Goal: Information Seeking & Learning: Learn about a topic

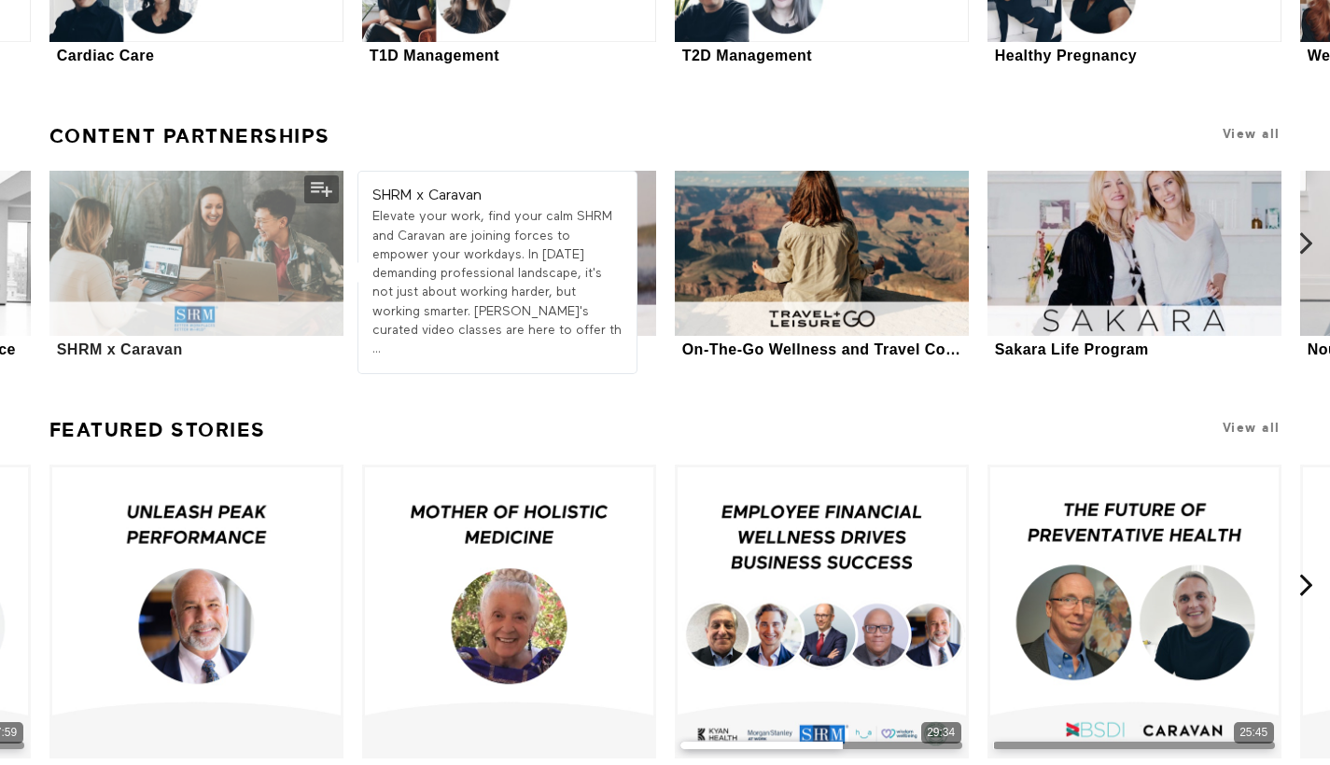
scroll to position [5552, 0]
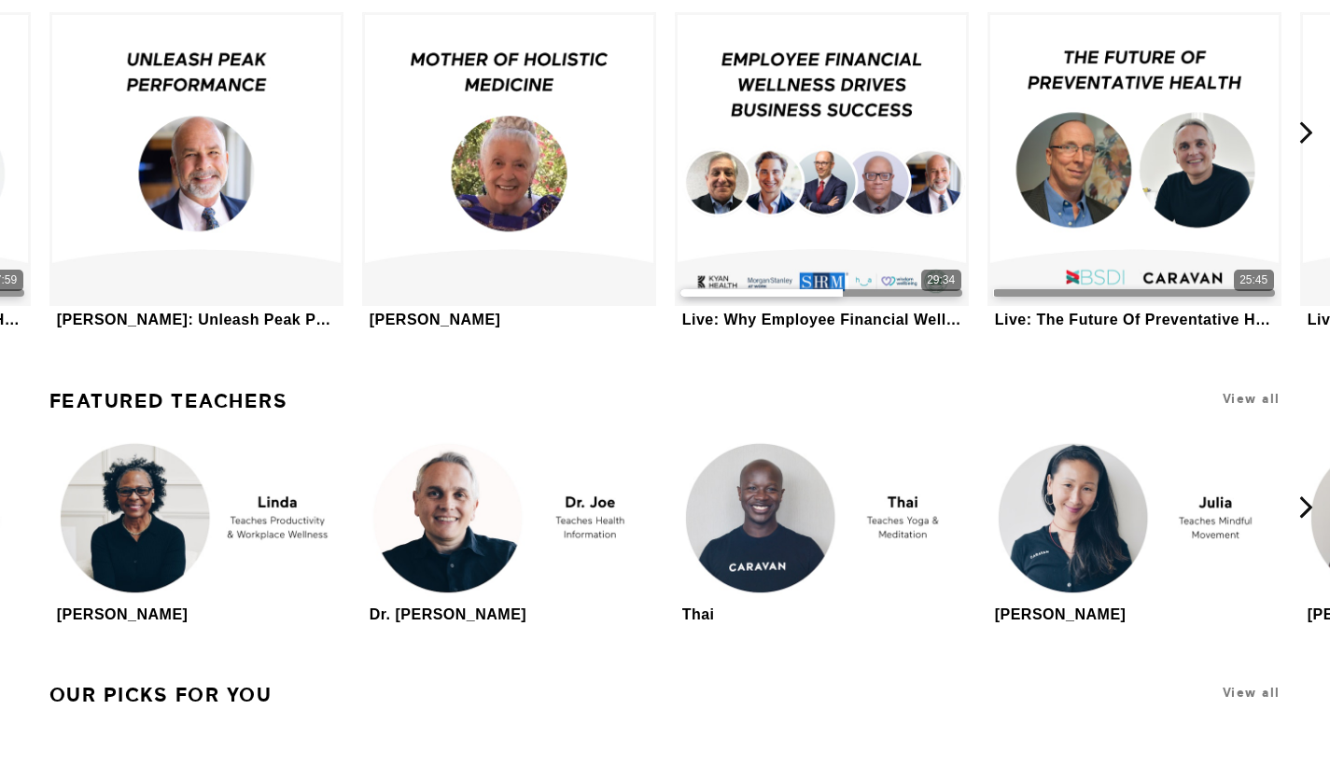
click at [222, 382] on link "Featured Teachers" at bounding box center [168, 401] width 239 height 39
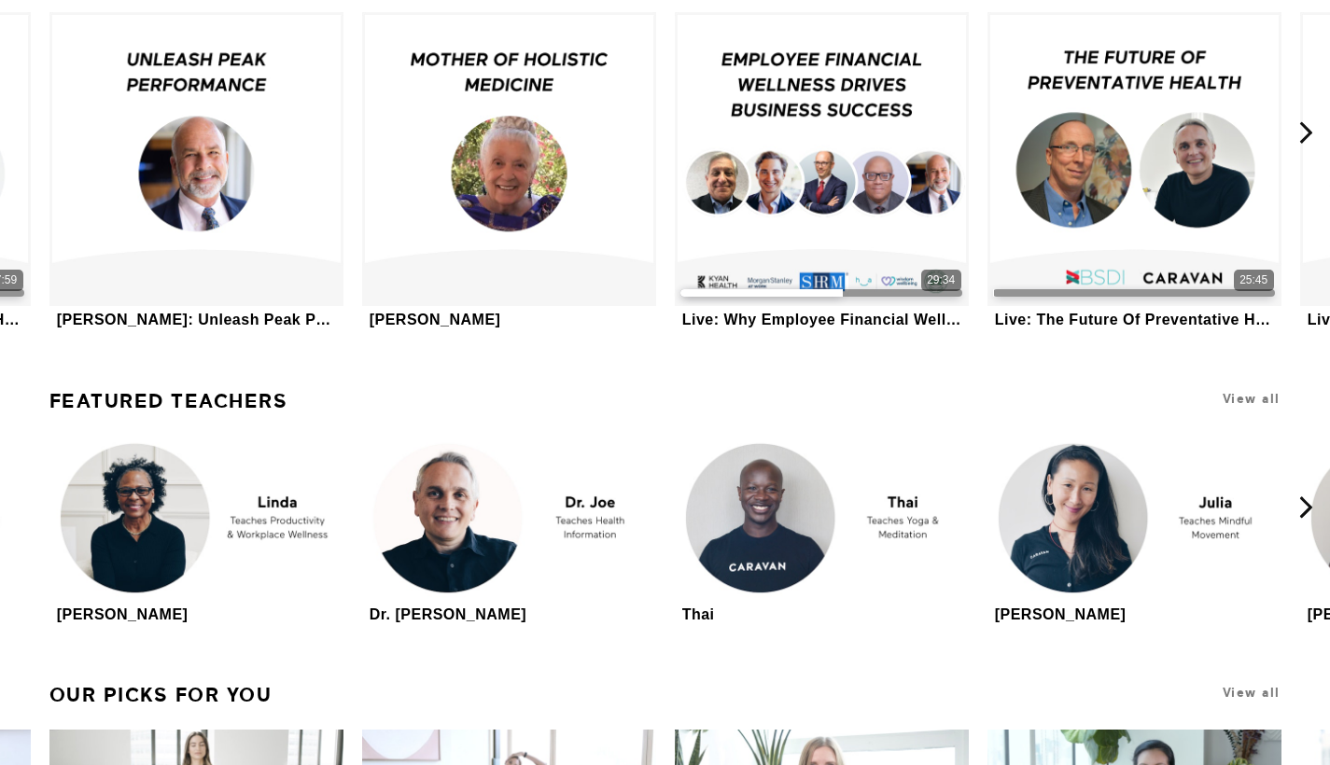
click at [223, 382] on link "Featured Teachers" at bounding box center [168, 401] width 239 height 39
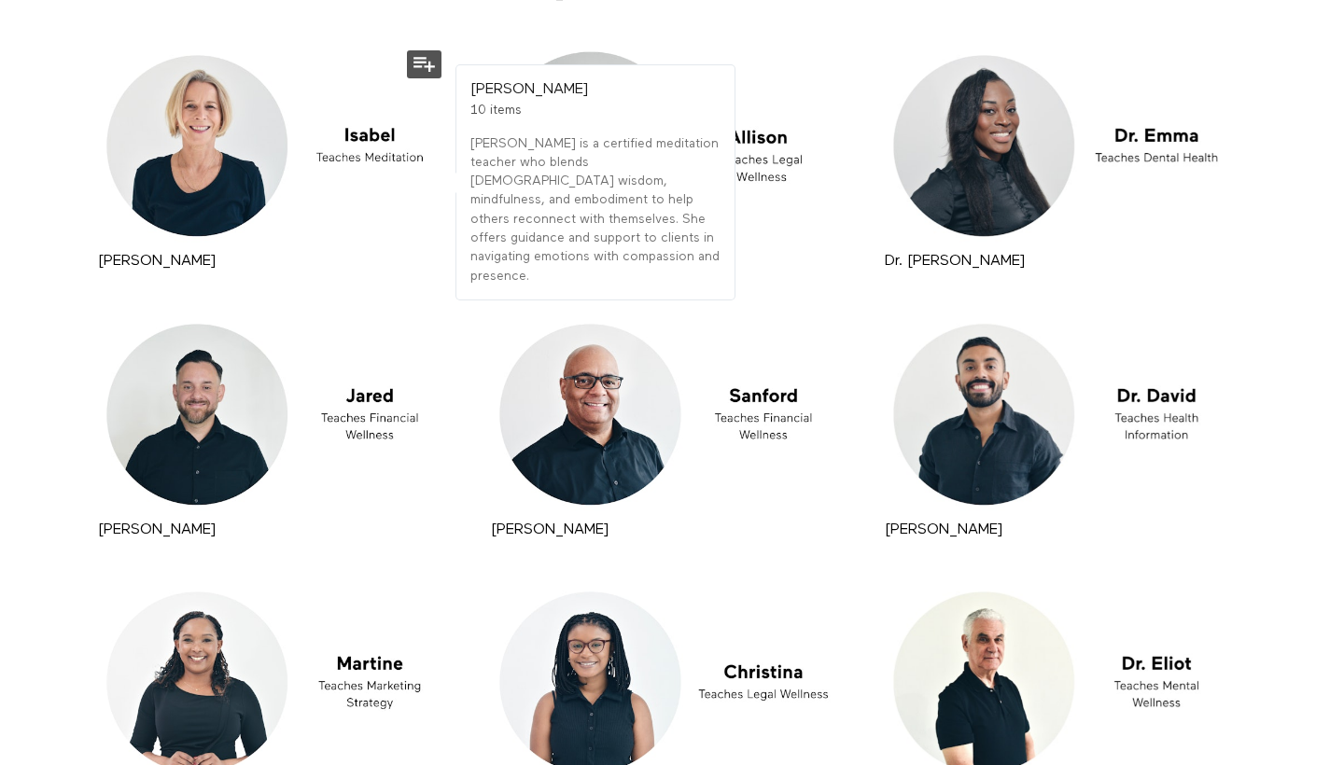
scroll to position [12984, 0]
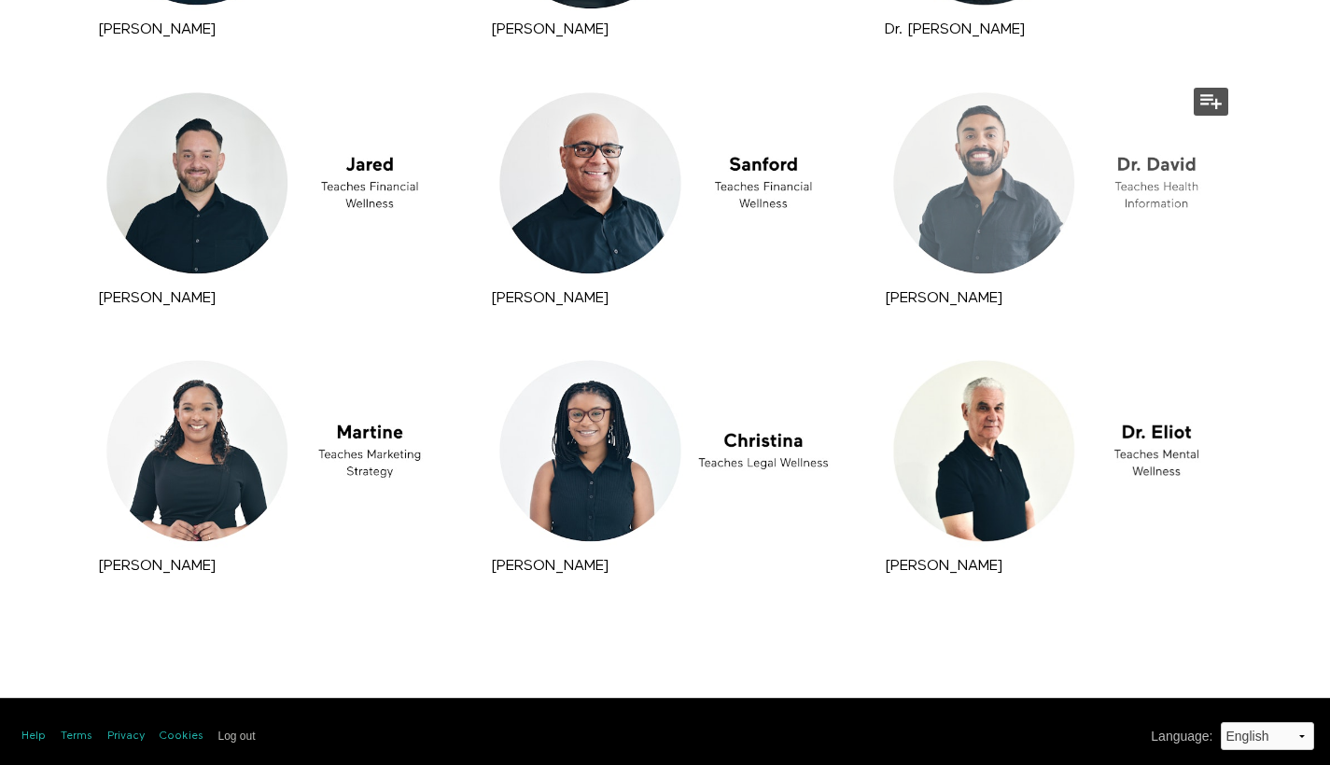
click at [898, 260] on div at bounding box center [1058, 183] width 357 height 201
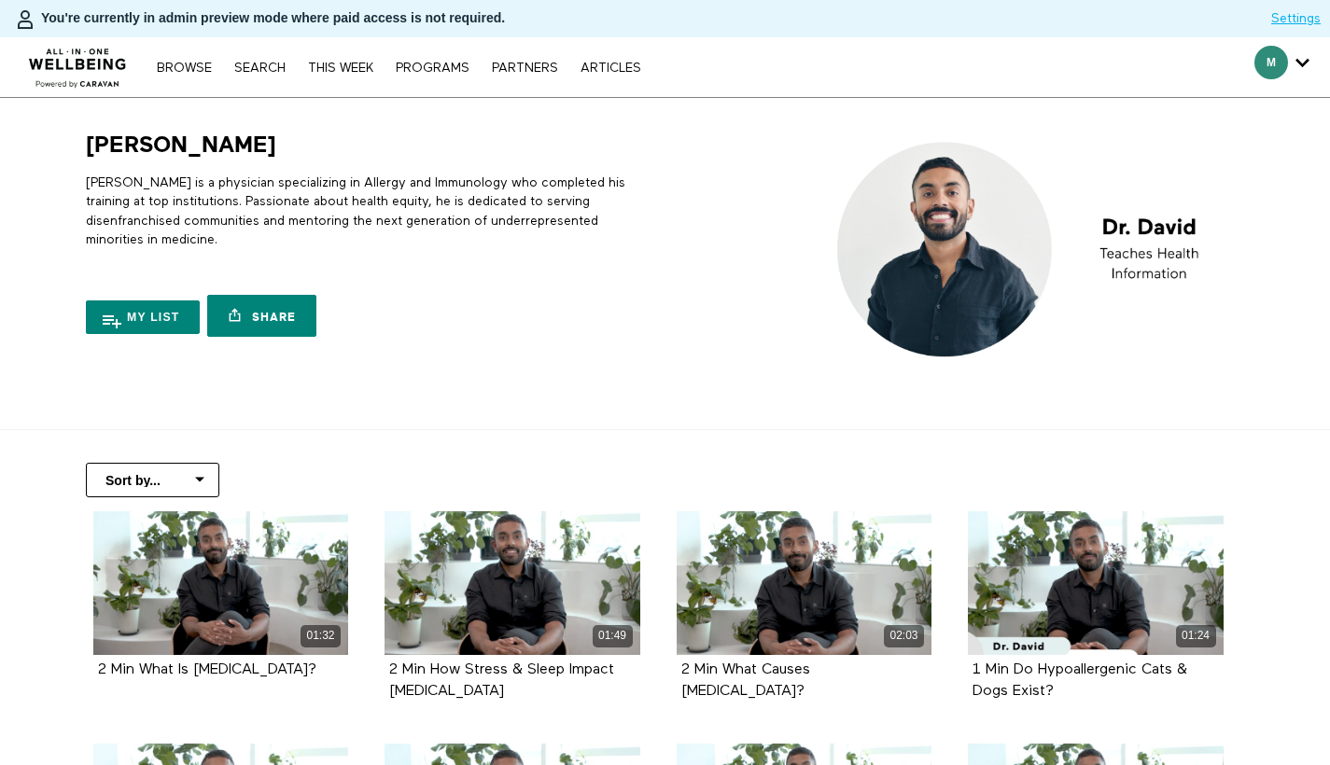
click at [219, 181] on p "[PERSON_NAME] is a physician specializing in Allergy and Immunology who complet…" at bounding box center [372, 212] width 572 height 76
click at [137, 175] on p "[PERSON_NAME] is a physician specializing in Allergy and Immunology who complet…" at bounding box center [372, 212] width 572 height 76
click at [142, 196] on p "[PERSON_NAME] is a physician specializing in Allergy and Immunology who complet…" at bounding box center [372, 212] width 572 height 76
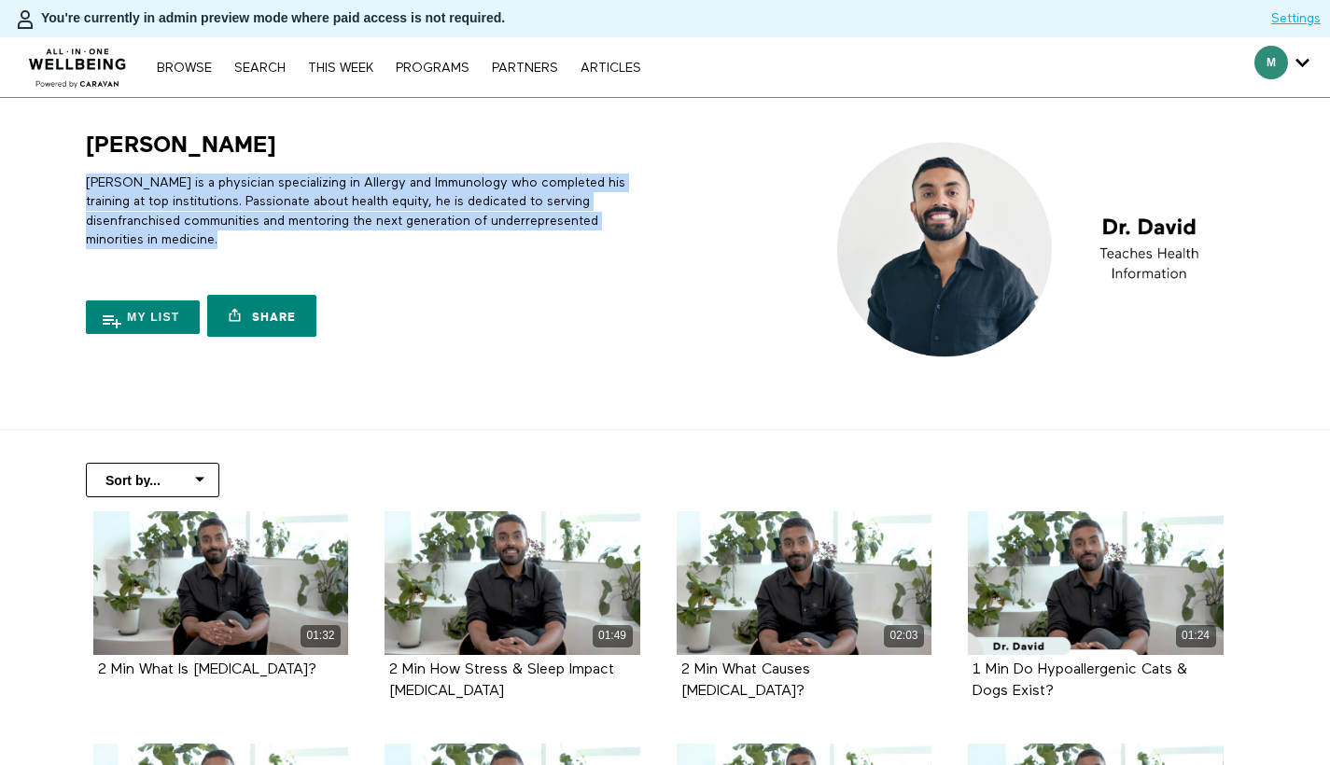
click at [142, 196] on p "Dr. David is a physician specializing in Allergy and Immunology who completed h…" at bounding box center [372, 212] width 572 height 76
copy div "Dr. David is a physician specializing in Allergy and Immunology who completed h…"
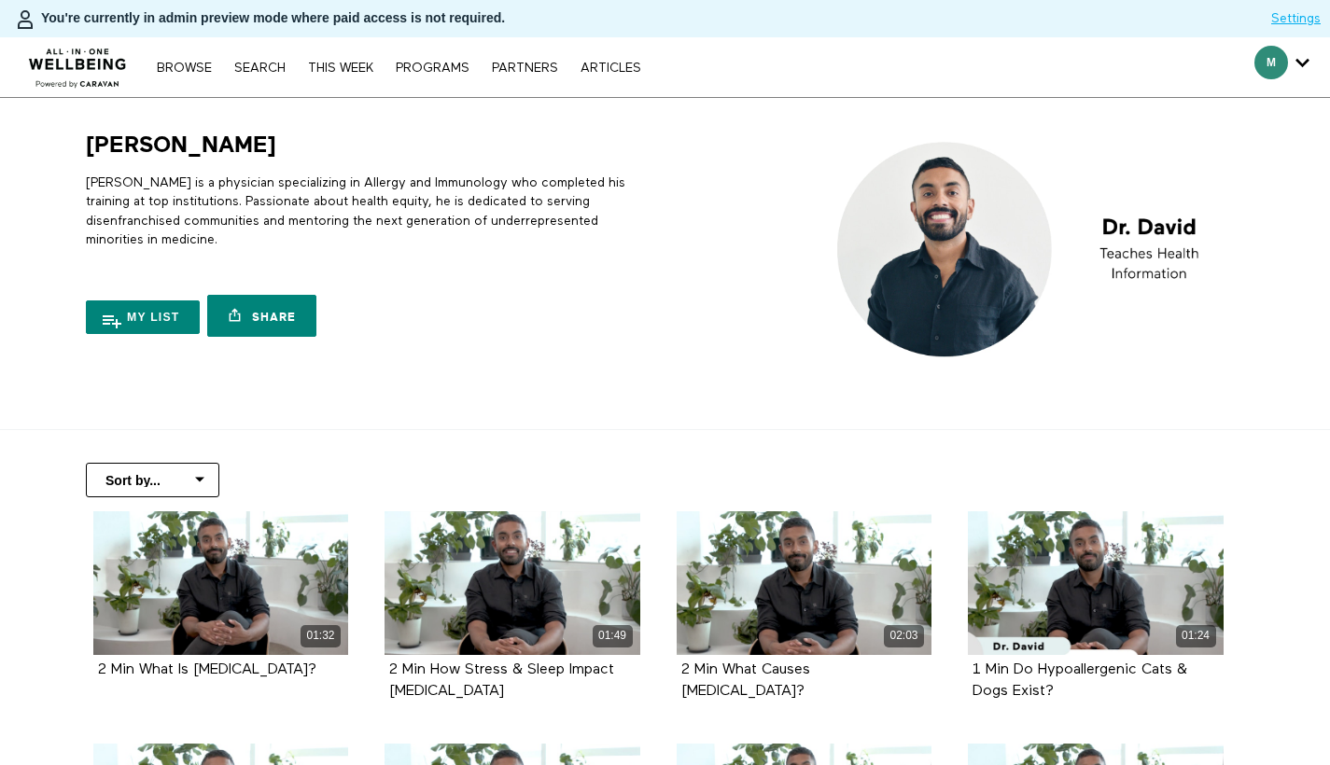
drag, startPoint x: 264, startPoint y: 67, endPoint x: 273, endPoint y: 58, distance: 13.2
click at [264, 67] on link "Search" at bounding box center [260, 68] width 70 height 13
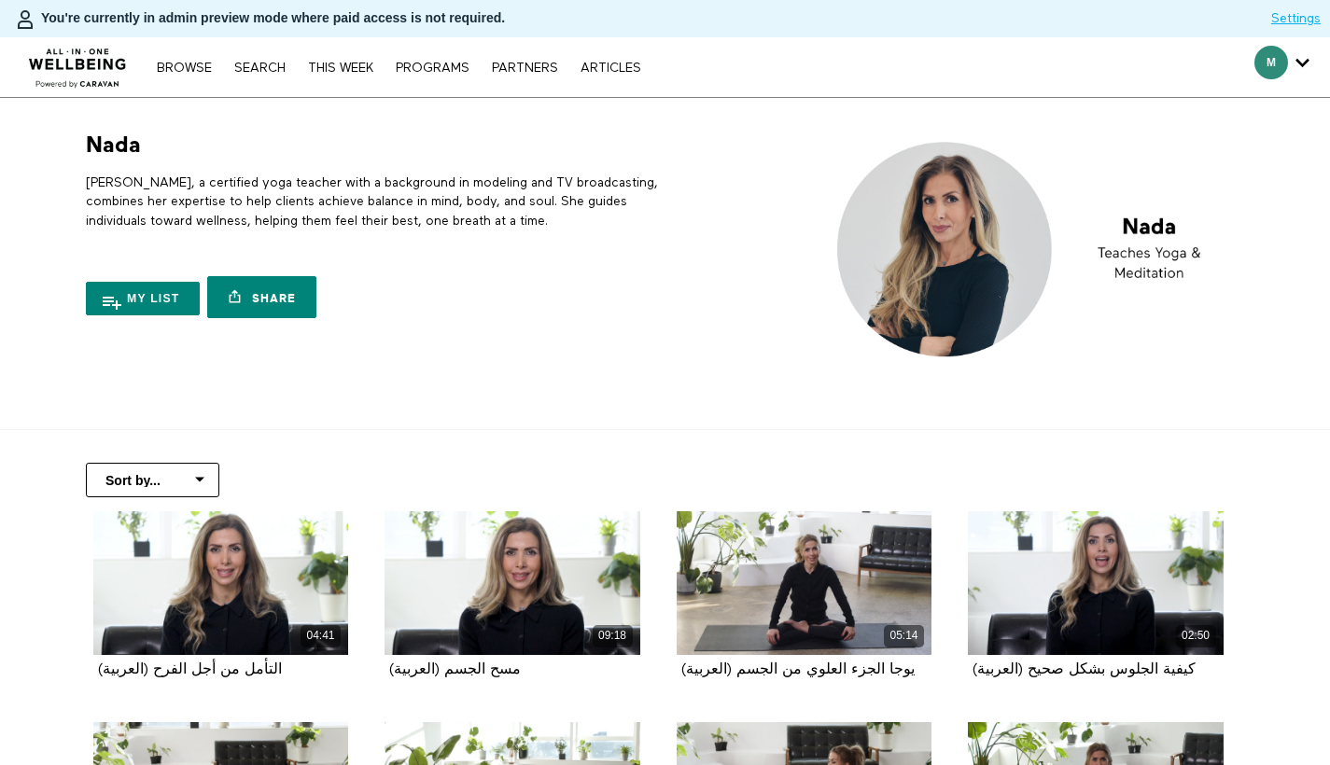
click at [143, 210] on p "[PERSON_NAME], a certified yoga teacher with a background in modeling and TV br…" at bounding box center [372, 202] width 572 height 57
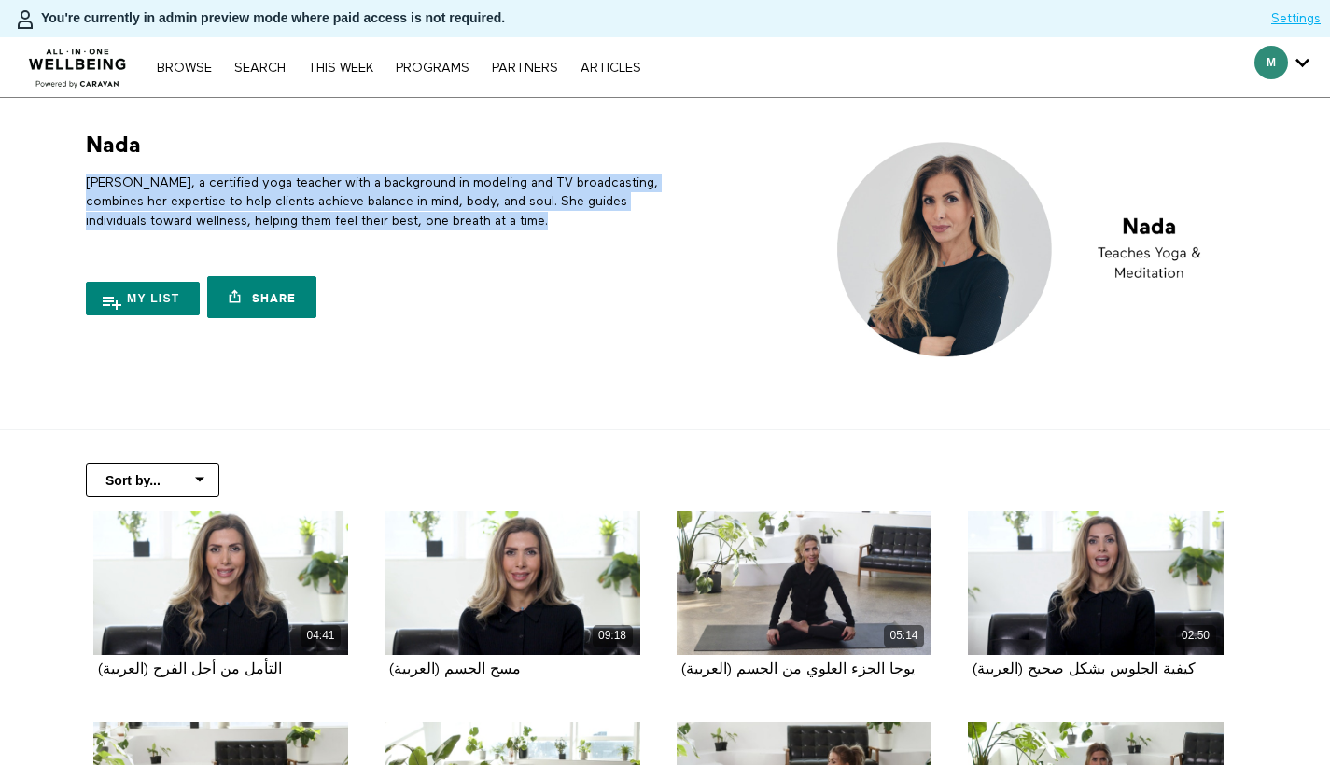
click at [143, 210] on p "[PERSON_NAME], a certified yoga teacher with a background in modeling and TV br…" at bounding box center [372, 202] width 572 height 57
copy div "[PERSON_NAME], a certified yoga teacher with a background in modeling and TV br…"
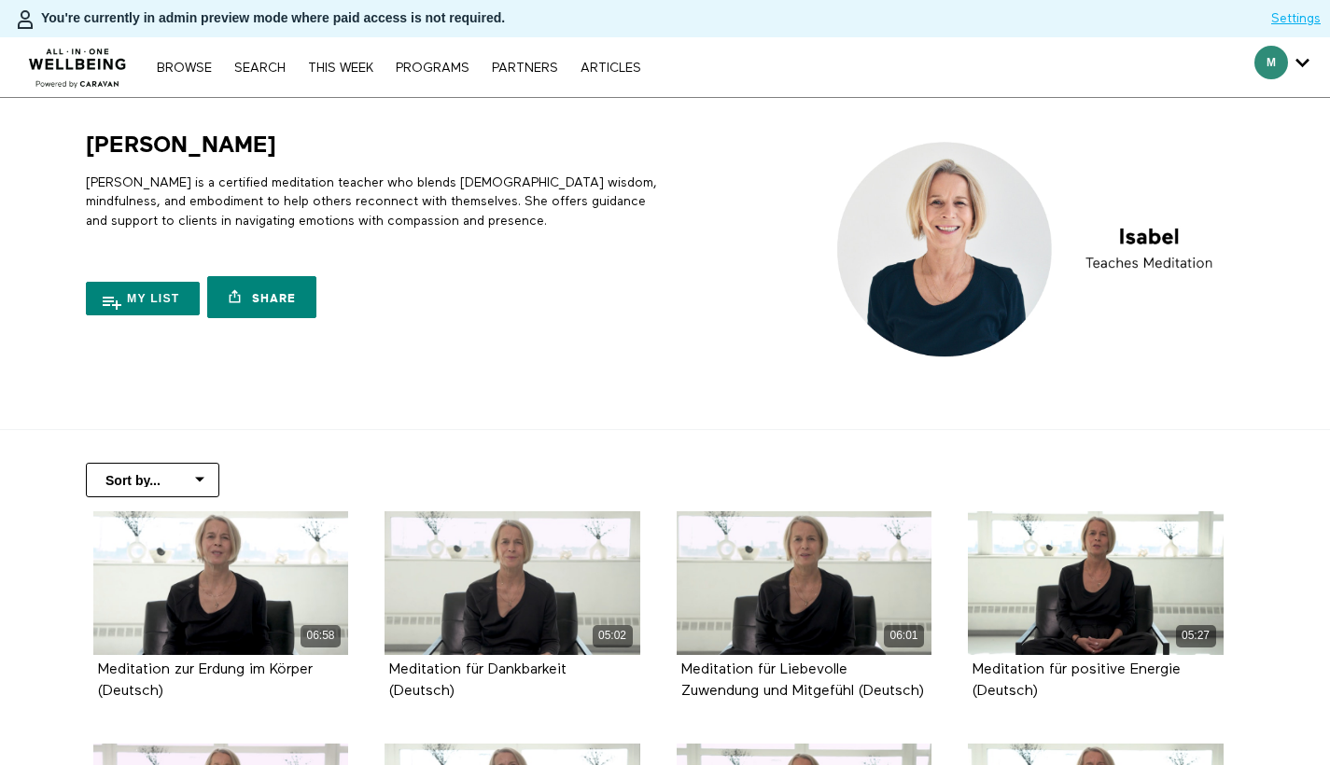
click at [134, 196] on p "Isabel is a certified meditation teacher who blends Buddhist wisdom, mindfulnes…" at bounding box center [372, 202] width 572 height 57
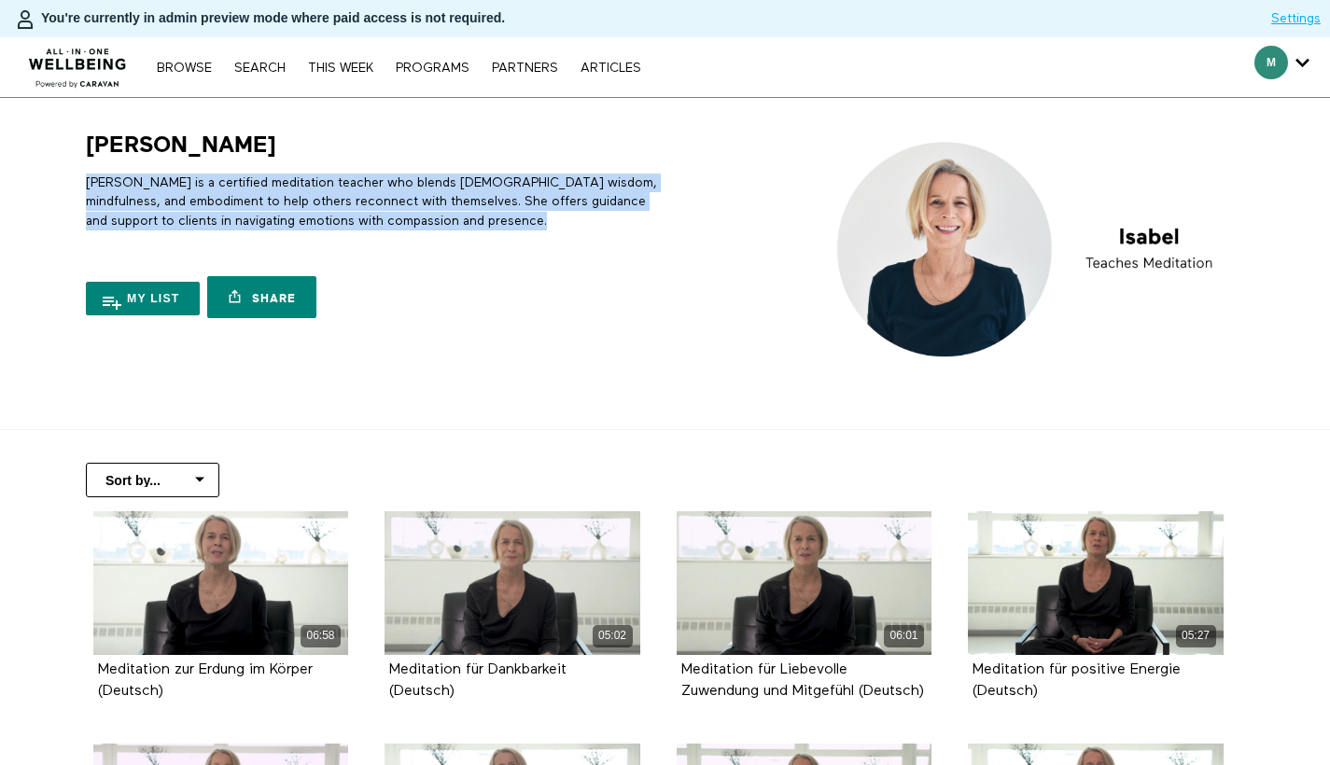
click at [134, 196] on p "Isabel is a certified meditation teacher who blends Buddhist wisdom, mindfulnes…" at bounding box center [372, 202] width 572 height 57
copy div "Isabel is a certified meditation teacher who blends Buddhist wisdom, mindfulnes…"
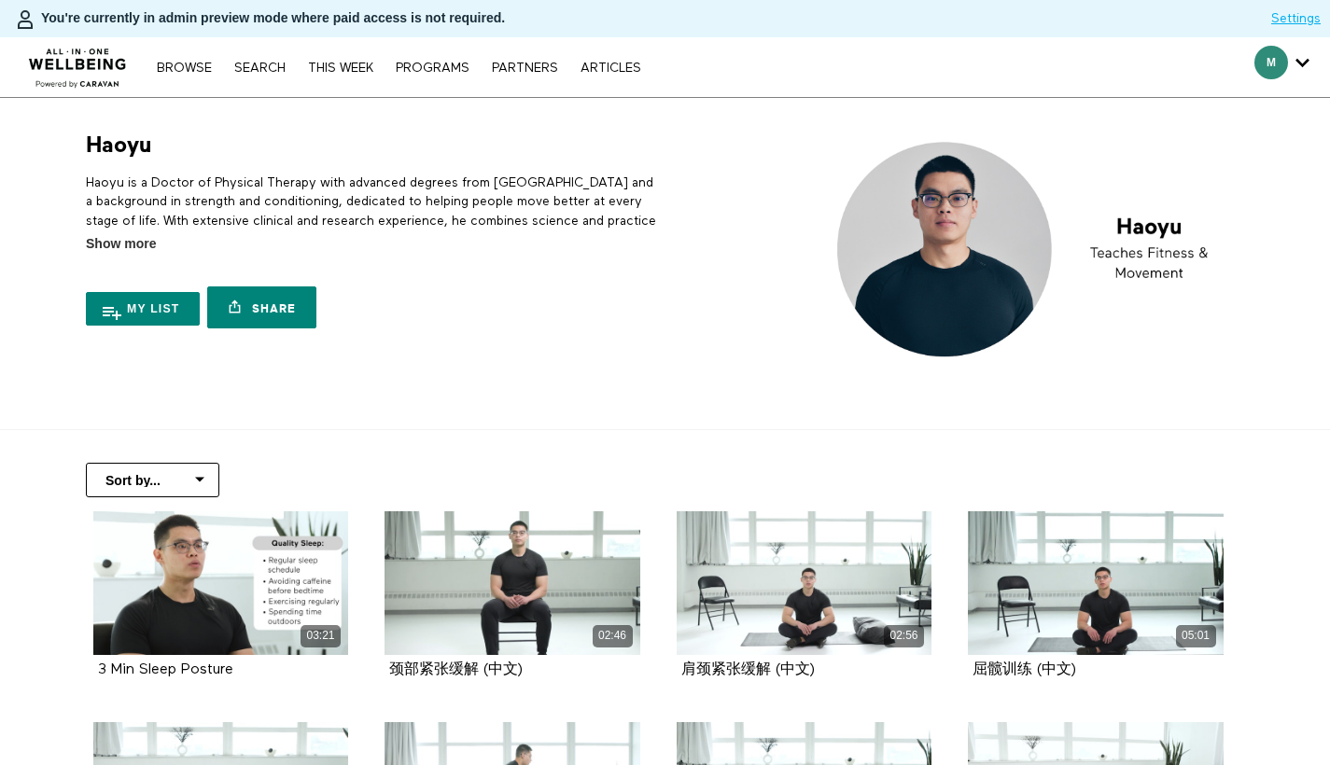
click at [354, 218] on p "Haoyu is a Doctor of Physical Therapy with advanced degrees from [GEOGRAPHIC_DA…" at bounding box center [372, 212] width 572 height 76
click at [354, 218] on p "Haoyu is a Doctor of Physical Therapy with advanced degrees from Columbia Unive…" at bounding box center [372, 212] width 572 height 76
drag, startPoint x: 130, startPoint y: 241, endPoint x: 153, endPoint y: 219, distance: 31.7
click at [131, 240] on span "Show more" at bounding box center [121, 244] width 70 height 20
click at [0, 0] on input "Show more Show less" at bounding box center [0, 0] width 0 height 0
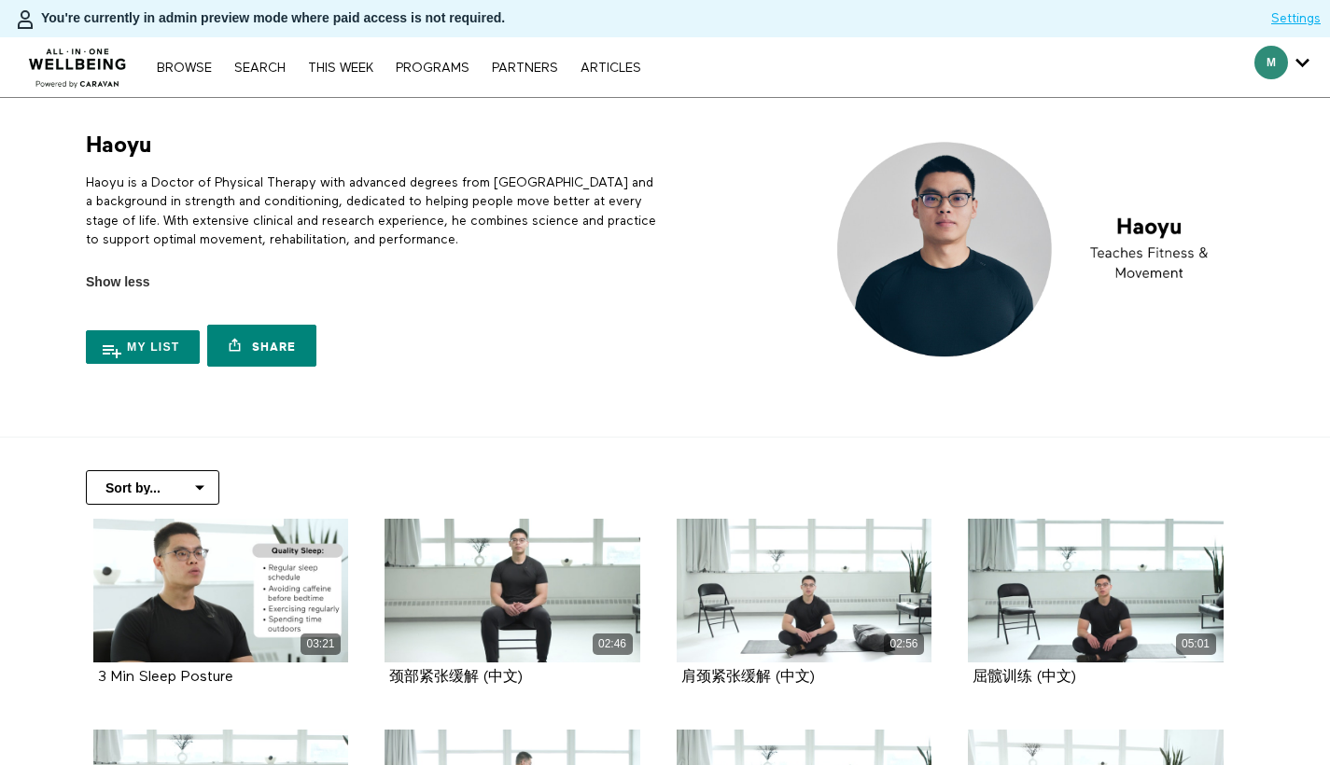
click at [213, 183] on p "Haoyu is a Doctor of Physical Therapy with advanced degrees from Columbia Unive…" at bounding box center [372, 212] width 572 height 76
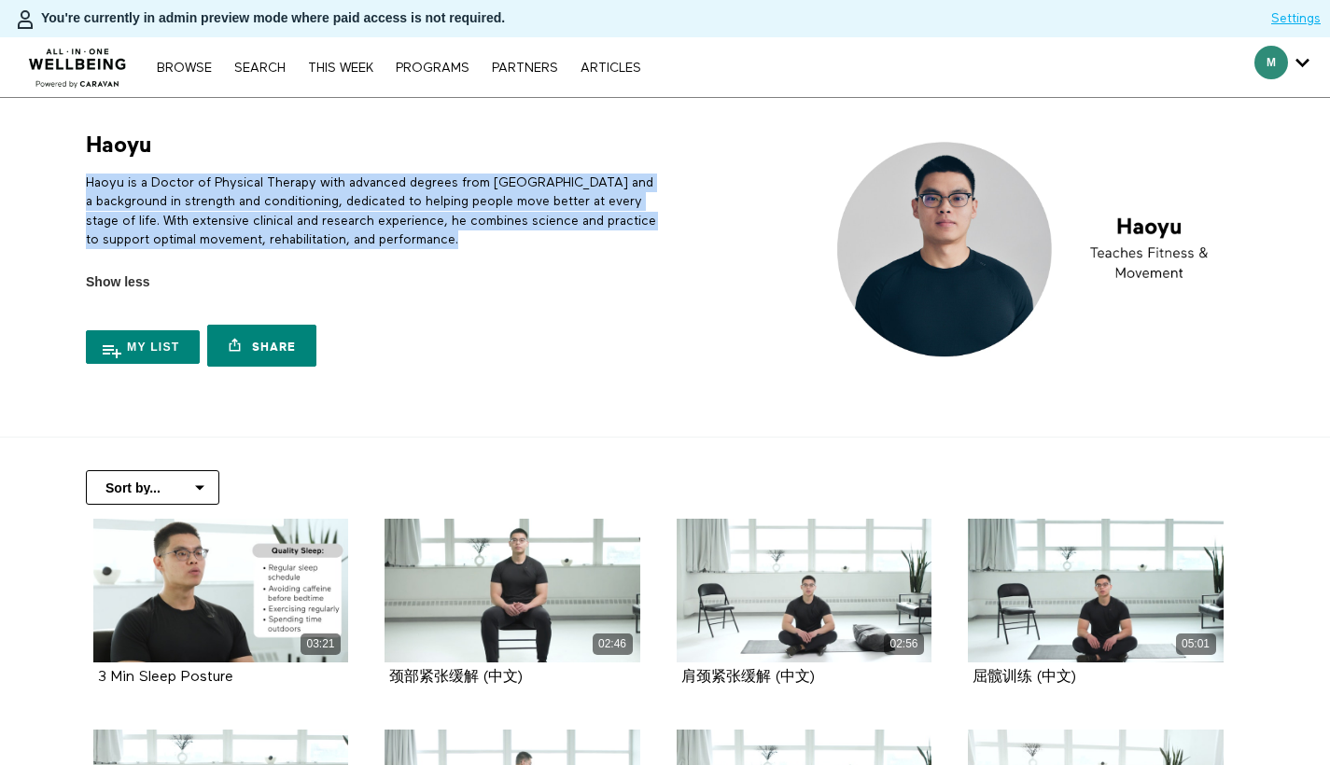
click at [213, 183] on p "Haoyu is a Doctor of Physical Therapy with advanced degrees from Columbia Unive…" at bounding box center [372, 212] width 572 height 76
copy div "Haoyu is a Doctor of Physical Therapy with advanced degrees from Columbia Unive…"
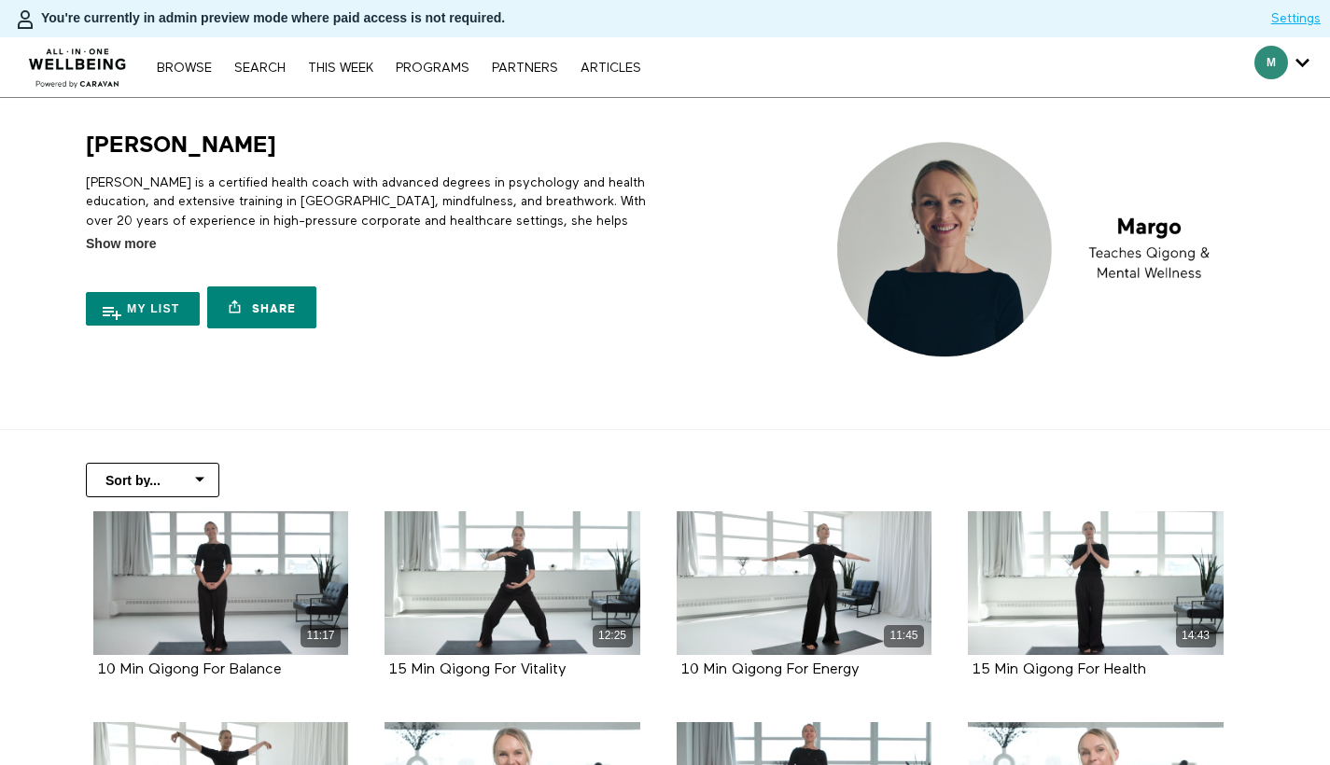
click at [213, 234] on label "Show more Show less" at bounding box center [372, 244] width 572 height 20
click at [0, 0] on input "Show more Show less" at bounding box center [0, 0] width 0 height 0
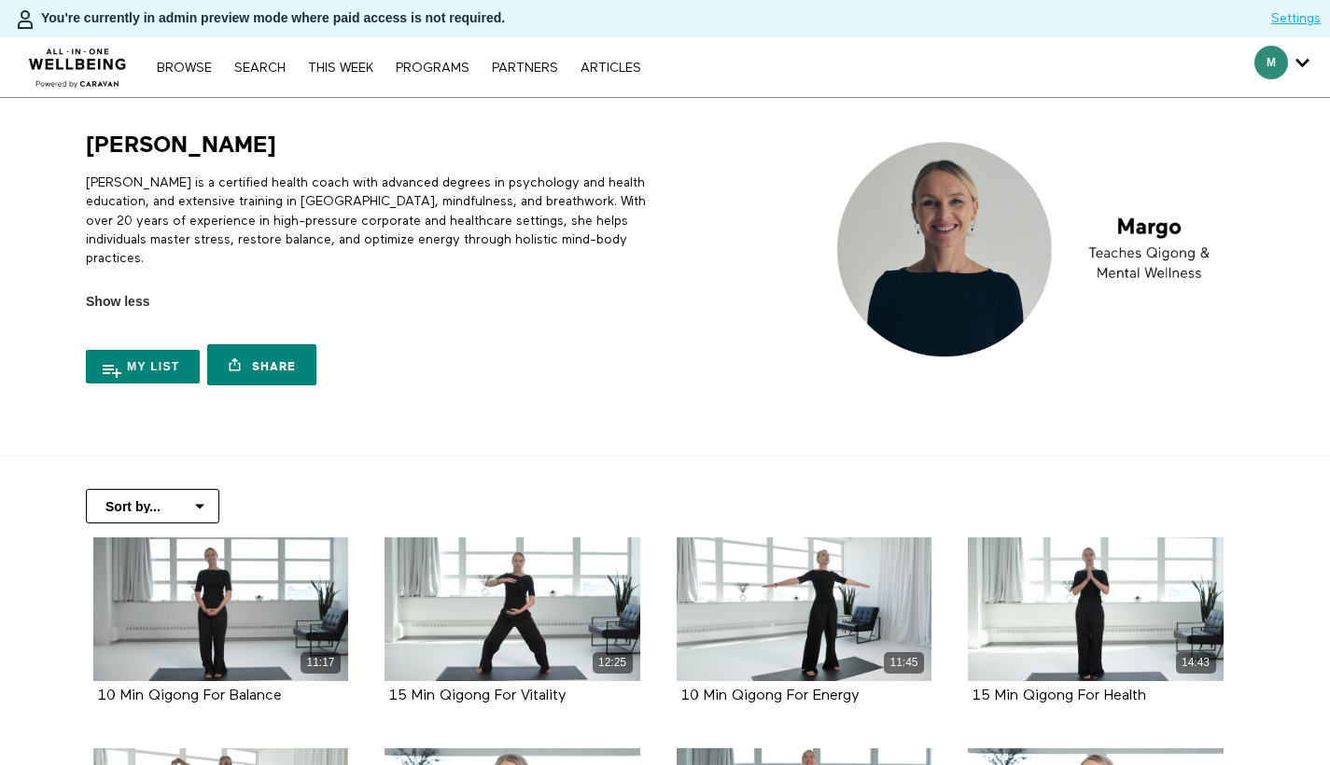
click at [138, 236] on p "Margo is a certified health coach with advanced degrees in psychology and healt…" at bounding box center [372, 221] width 572 height 94
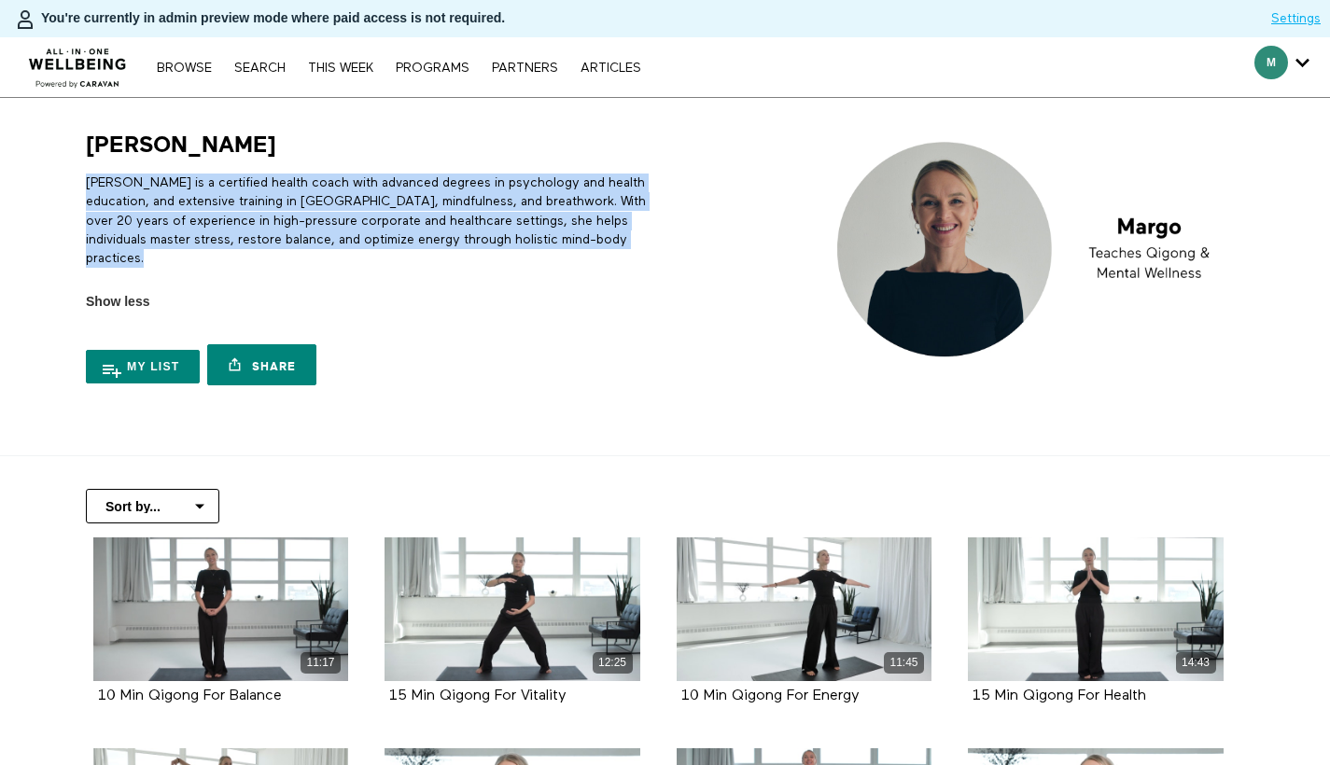
click at [138, 236] on p "Margo is a certified health coach with advanced degrees in psychology and healt…" at bounding box center [372, 221] width 572 height 94
copy div "Margo is a certified health coach with advanced degrees in psychology and healt…"
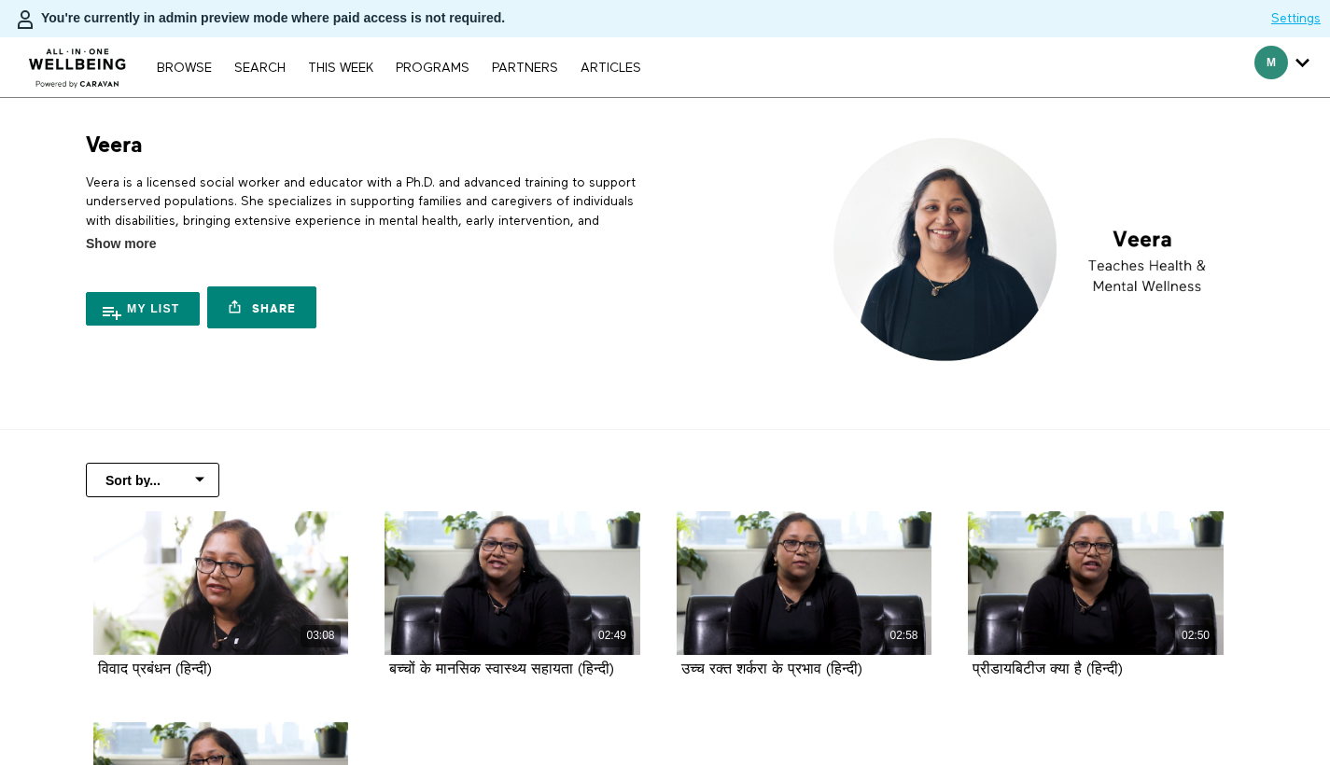
drag, startPoint x: 0, startPoint y: 0, endPoint x: 152, endPoint y: 230, distance: 276.1
click at [139, 247] on span "Show more" at bounding box center [121, 244] width 70 height 20
click at [0, 0] on input "Show more Show less" at bounding box center [0, 0] width 0 height 0
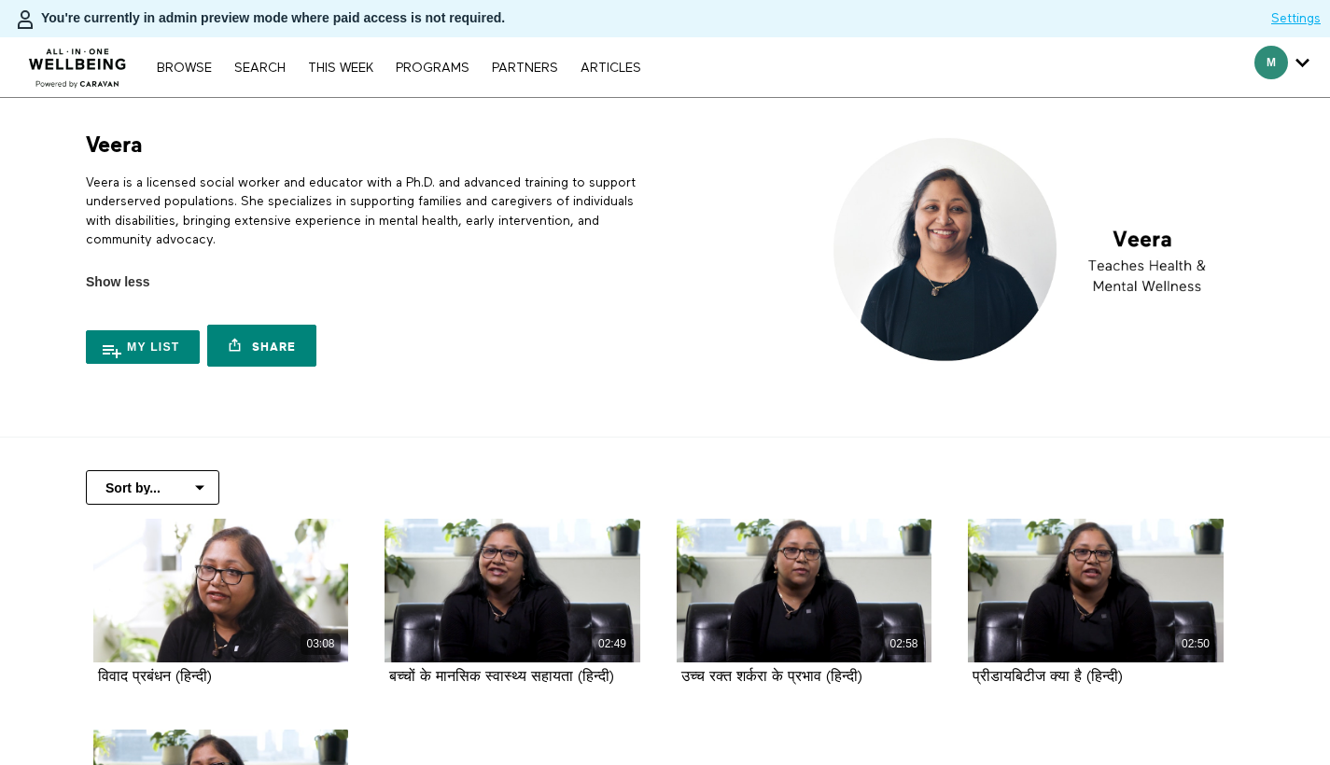
click at [191, 200] on p "Veera is a licensed social worker and educator with a Ph.D. and advanced traini…" at bounding box center [372, 212] width 572 height 76
click at [192, 200] on p "Veera is a licensed social worker and educator with a Ph.D. and advanced traini…" at bounding box center [372, 212] width 572 height 76
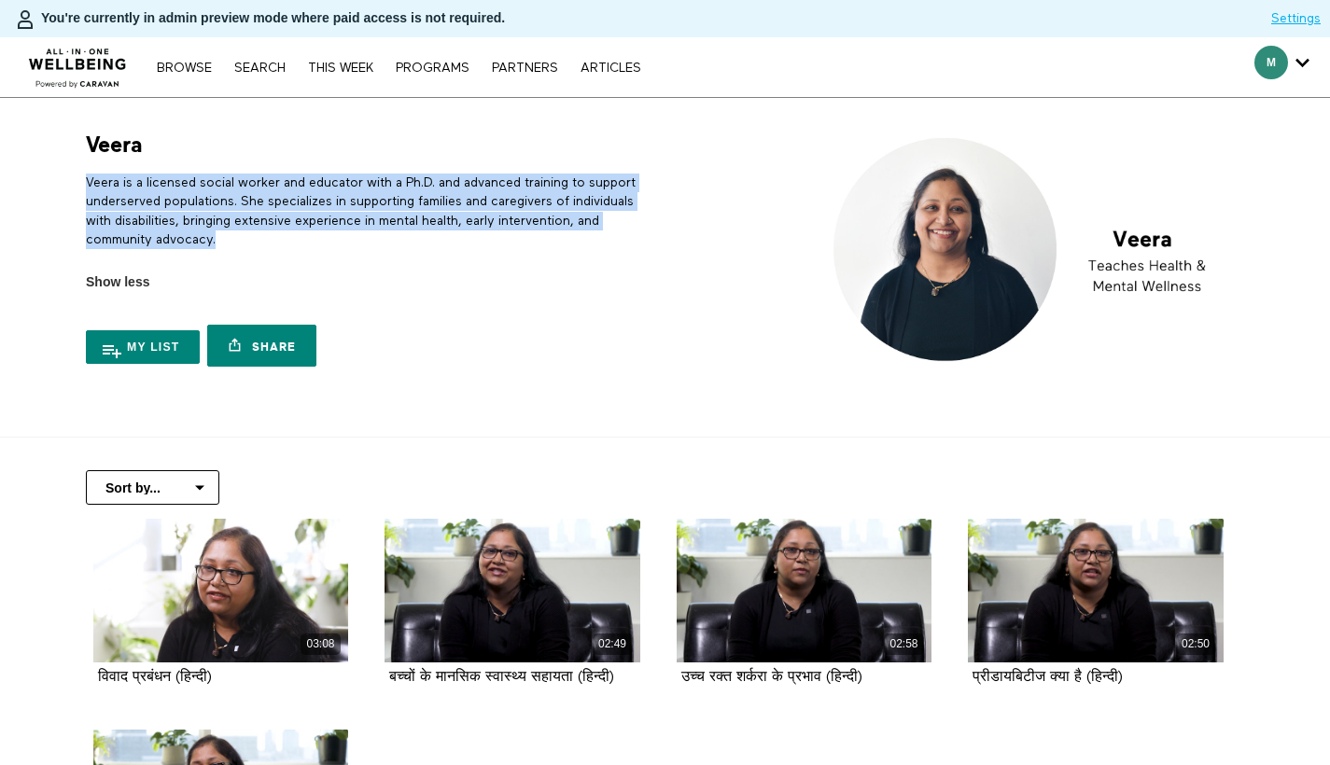
click at [192, 200] on p "Veera is a licensed social worker and educator with a Ph.D. and advanced traini…" at bounding box center [372, 212] width 572 height 76
copy div "Veera is a licensed social worker and educator with a Ph.D. and advanced traini…"
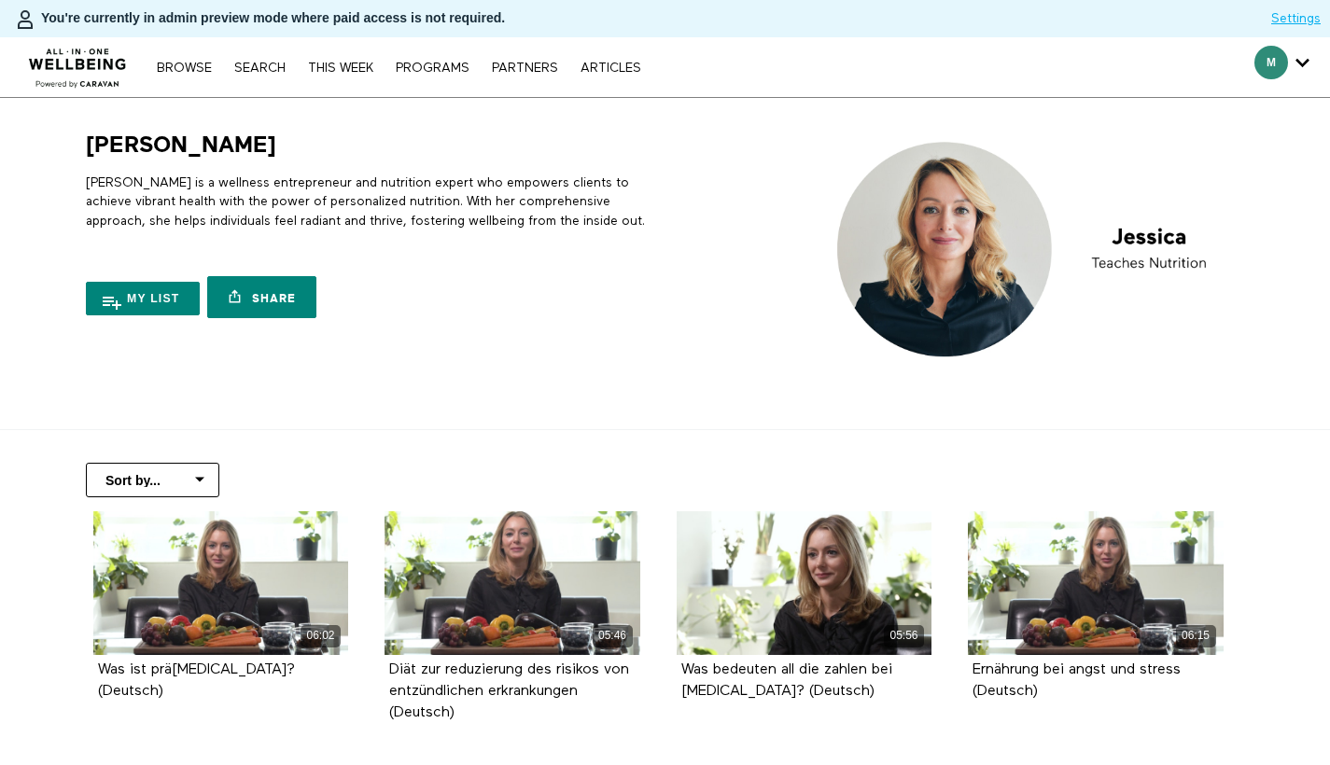
click at [250, 159] on div "[PERSON_NAME] [PERSON_NAME] is a wellness entrepreneur and nutrition expert who…" at bounding box center [366, 229] width 583 height 197
click at [263, 215] on p "[PERSON_NAME] is a wellness entrepreneur and nutrition expert who empowers clie…" at bounding box center [372, 202] width 572 height 57
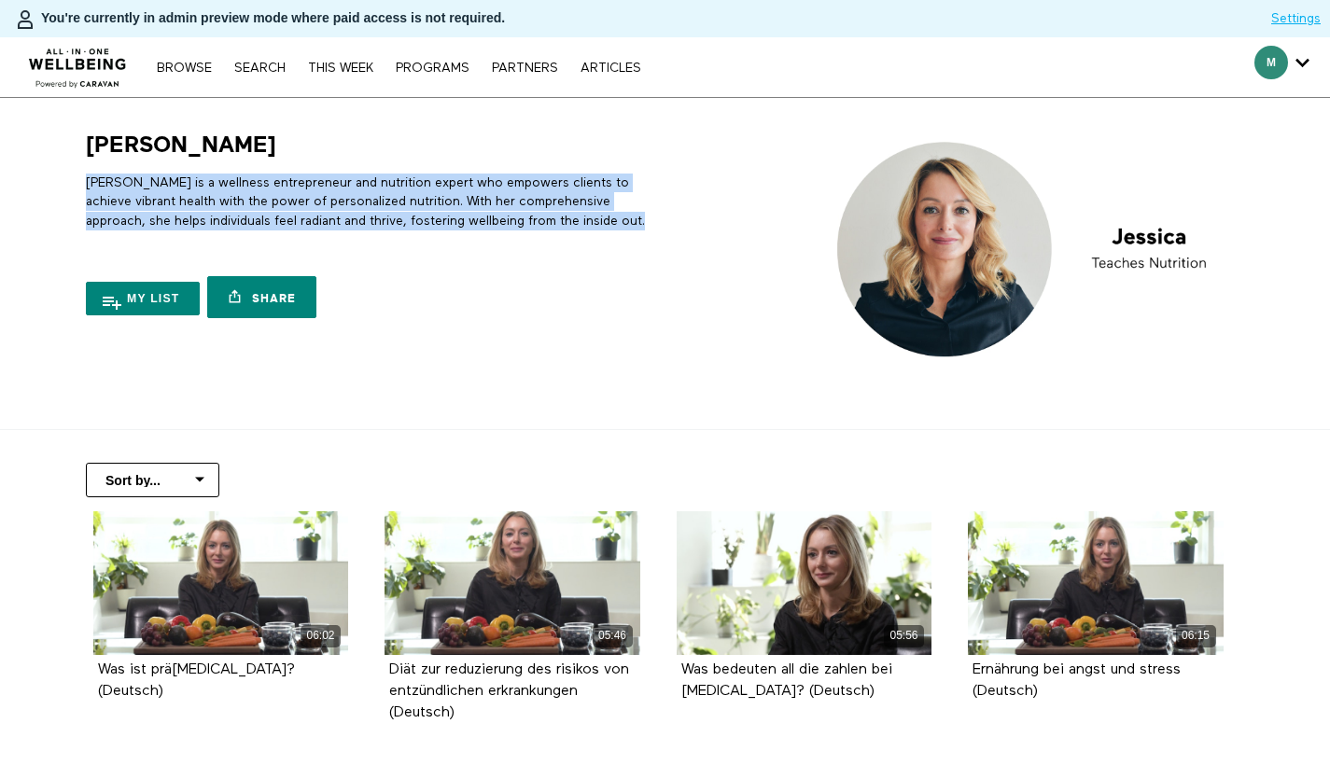
click at [263, 215] on p "[PERSON_NAME] is a wellness entrepreneur and nutrition expert who empowers clie…" at bounding box center [372, 202] width 572 height 57
copy div "[PERSON_NAME] is a wellness entrepreneur and nutrition expert who empowers clie…"
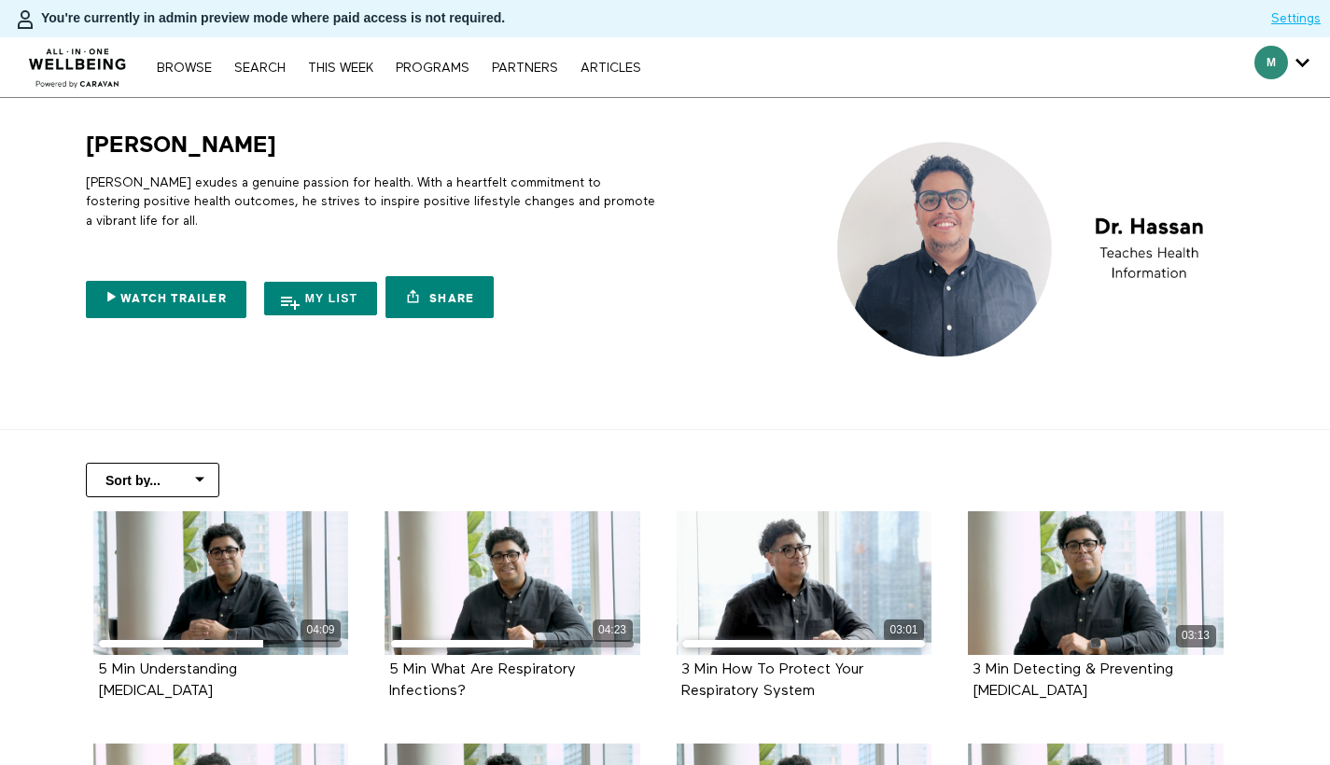
click at [259, 188] on p "Dr. Hassan exudes a genuine passion for health. With a heartfelt commitment to …" at bounding box center [372, 202] width 572 height 57
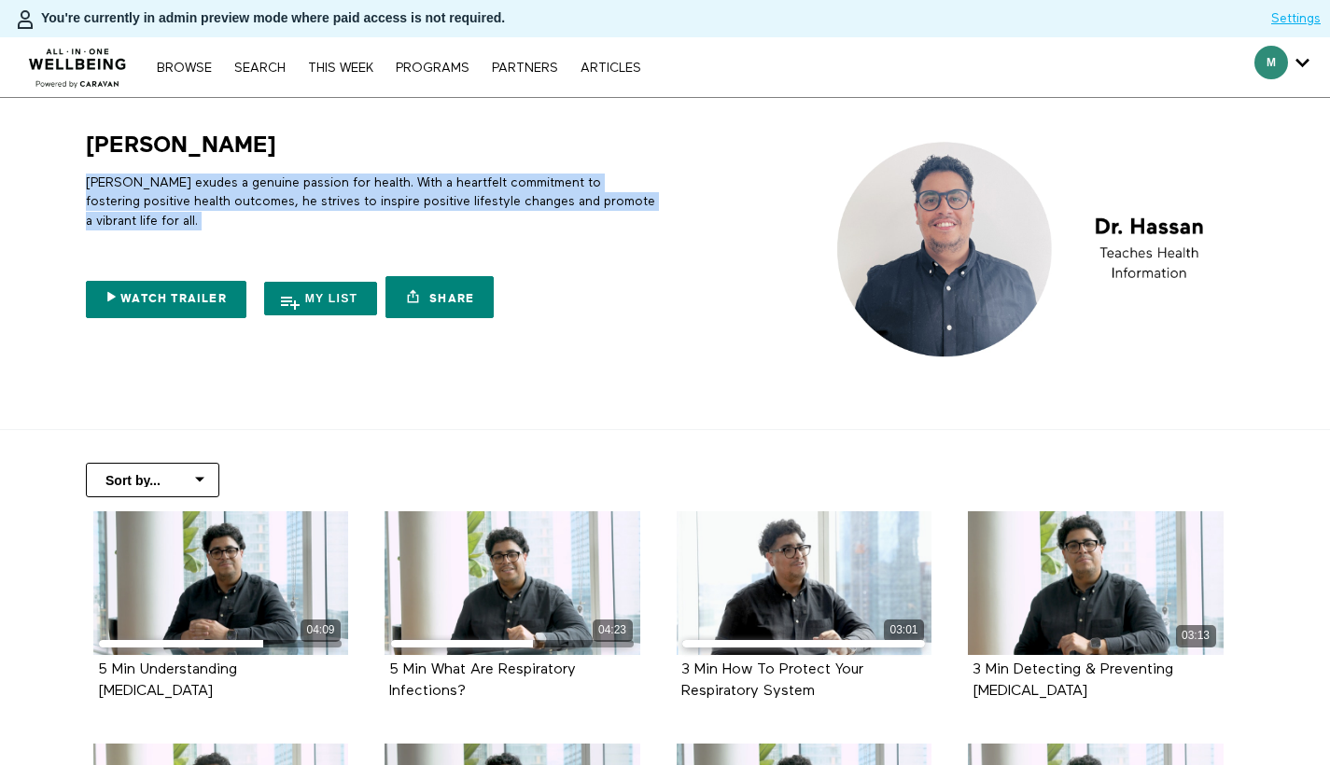
click at [259, 188] on p "Dr. Hassan exudes a genuine passion for health. With a heartfelt commitment to …" at bounding box center [372, 202] width 572 height 57
copy div "Dr. Hassan exudes a genuine passion for health. With a heartfelt commitment to …"
click at [308, 181] on p "Dr. Hassan exudes a genuine passion for health. With a heartfelt commitment to …" at bounding box center [372, 202] width 572 height 57
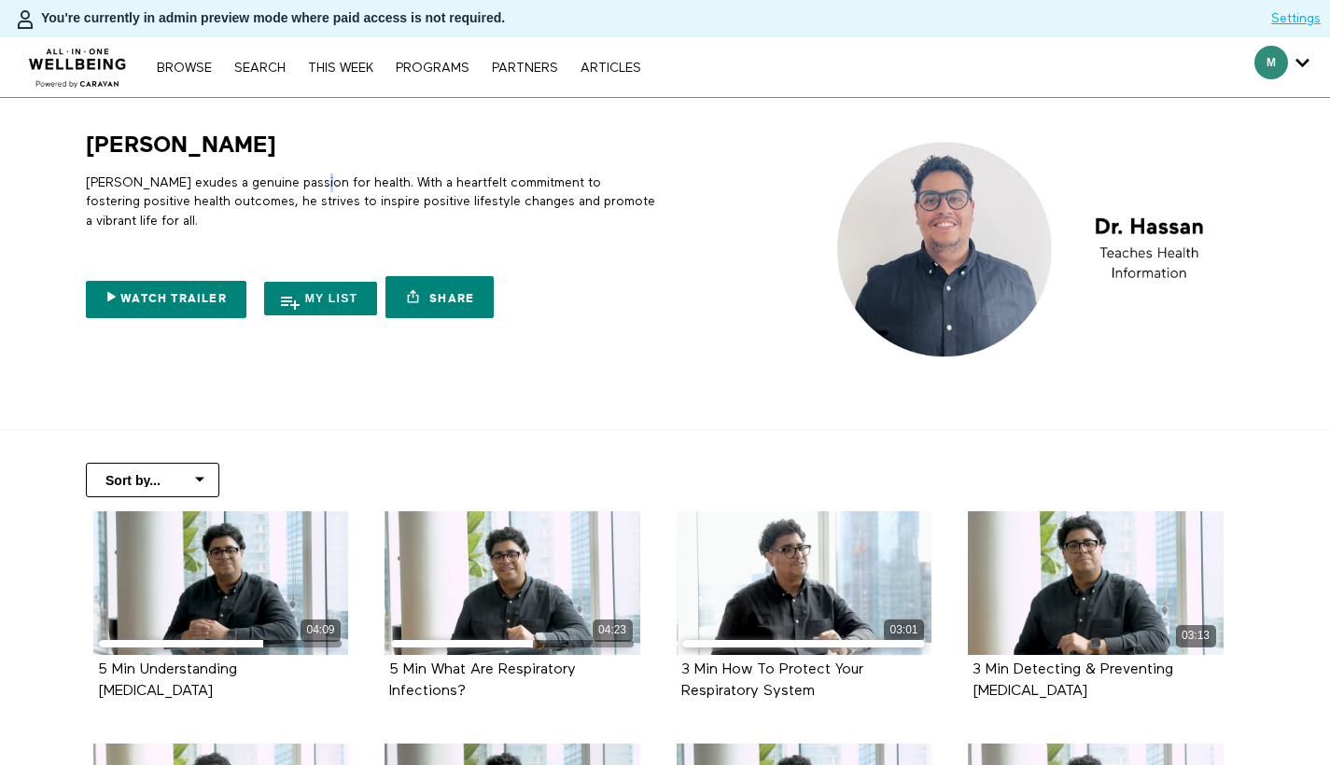
click at [308, 181] on p "Dr. Hassan exudes a genuine passion for health. With a heartfelt commitment to …" at bounding box center [372, 202] width 572 height 57
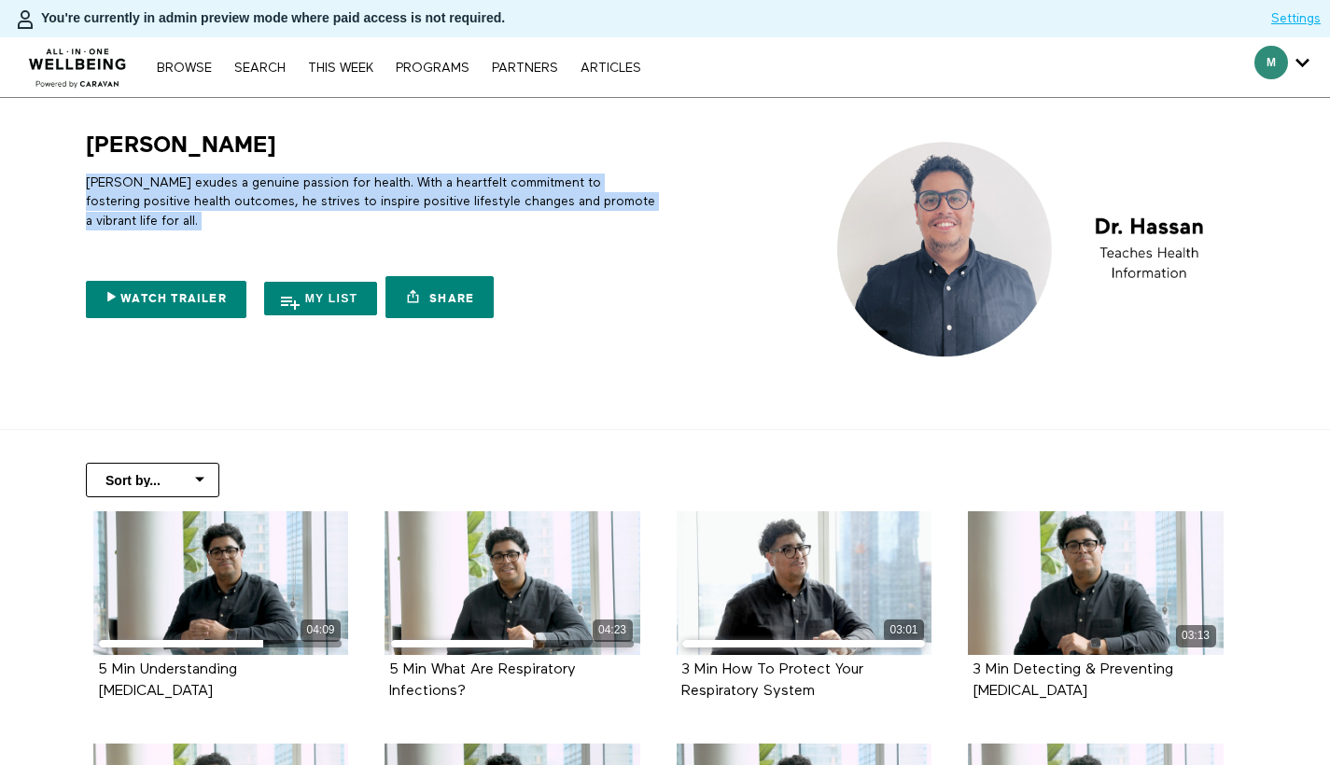
click at [308, 180] on p "Dr. Hassan exudes a genuine passion for health. With a heartfelt commitment to …" at bounding box center [372, 202] width 572 height 57
click at [295, 215] on p "Dr. Hassan exudes a genuine passion for health. With a heartfelt commitment to …" at bounding box center [372, 202] width 572 height 57
click at [126, 211] on p "Dr. Hassan exudes a genuine passion for health. With a heartfelt commitment to …" at bounding box center [372, 202] width 572 height 57
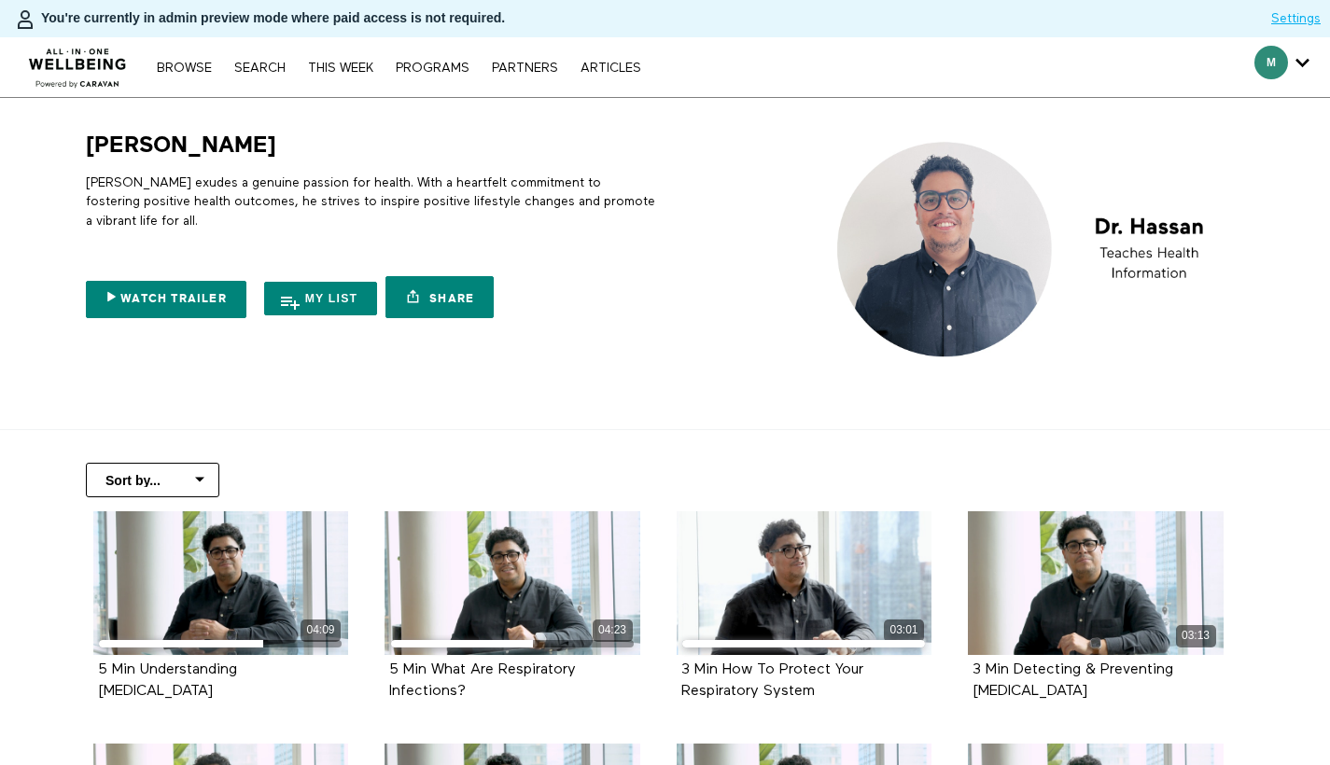
click at [146, 146] on h1 "Dr. Hassan" at bounding box center [181, 145] width 190 height 29
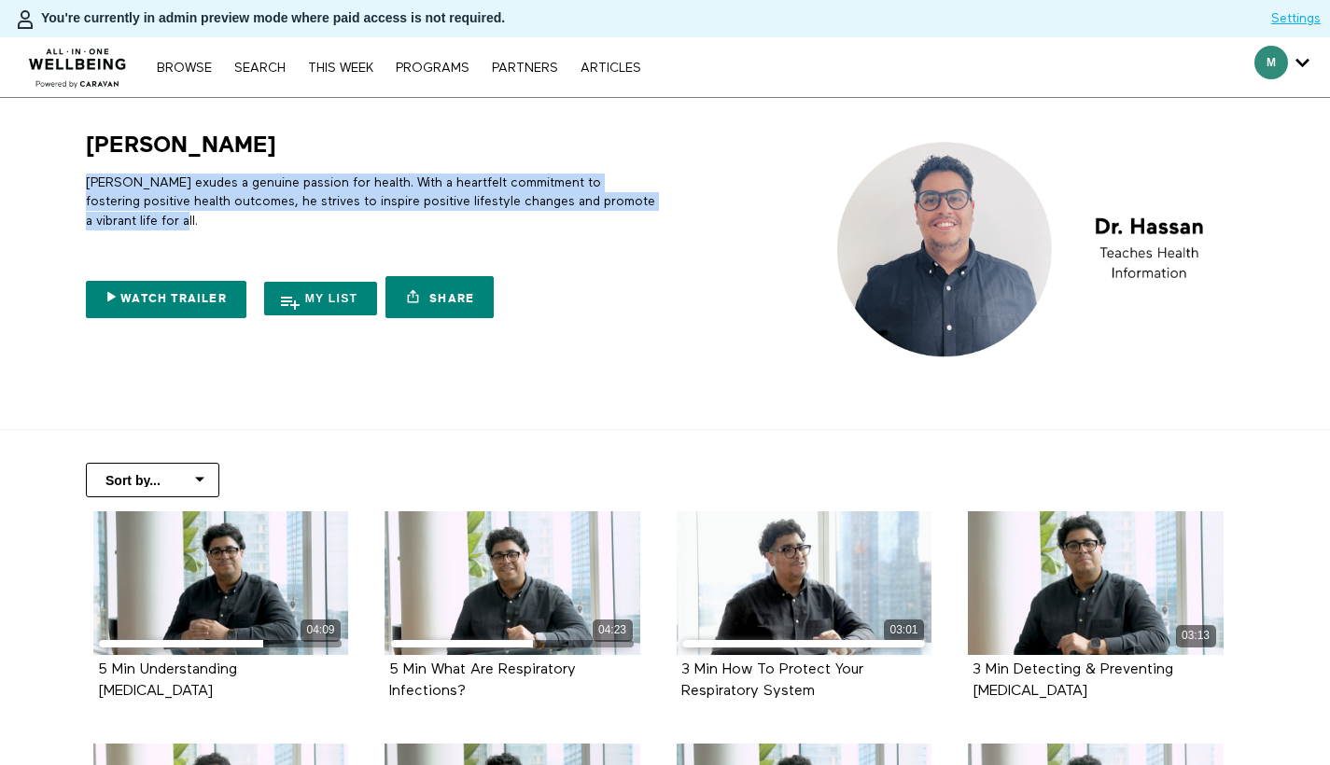
drag, startPoint x: 148, startPoint y: 219, endPoint x: 88, endPoint y: 183, distance: 70.7
click at [88, 183] on p "Dr. Hassan exudes a genuine passion for health. With a heartfelt commitment to …" at bounding box center [372, 202] width 572 height 57
copy p "Dr. Hassan exudes a genuine passion for health. With a heartfelt commitment to …"
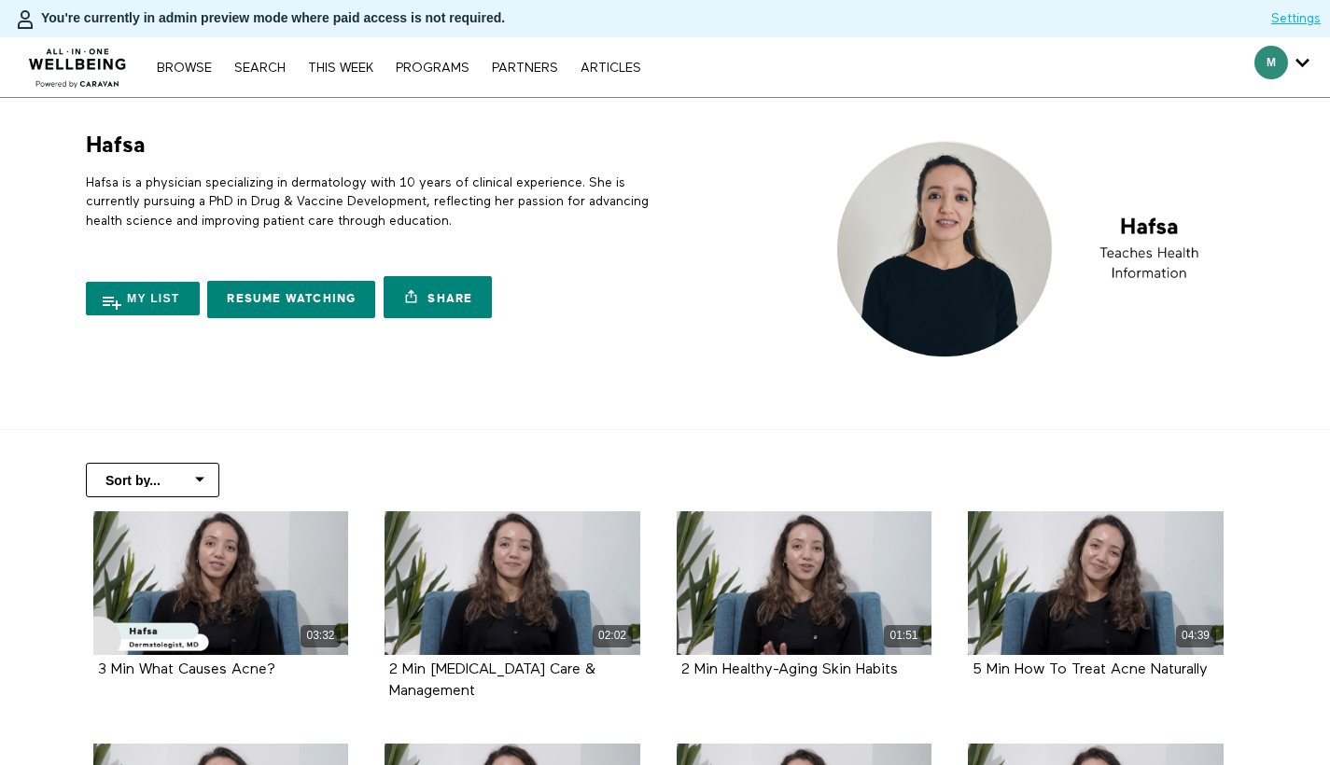
click at [414, 214] on p "Hafsa is a physician specializing in dermatology with 10 years of clinical expe…" at bounding box center [372, 202] width 572 height 57
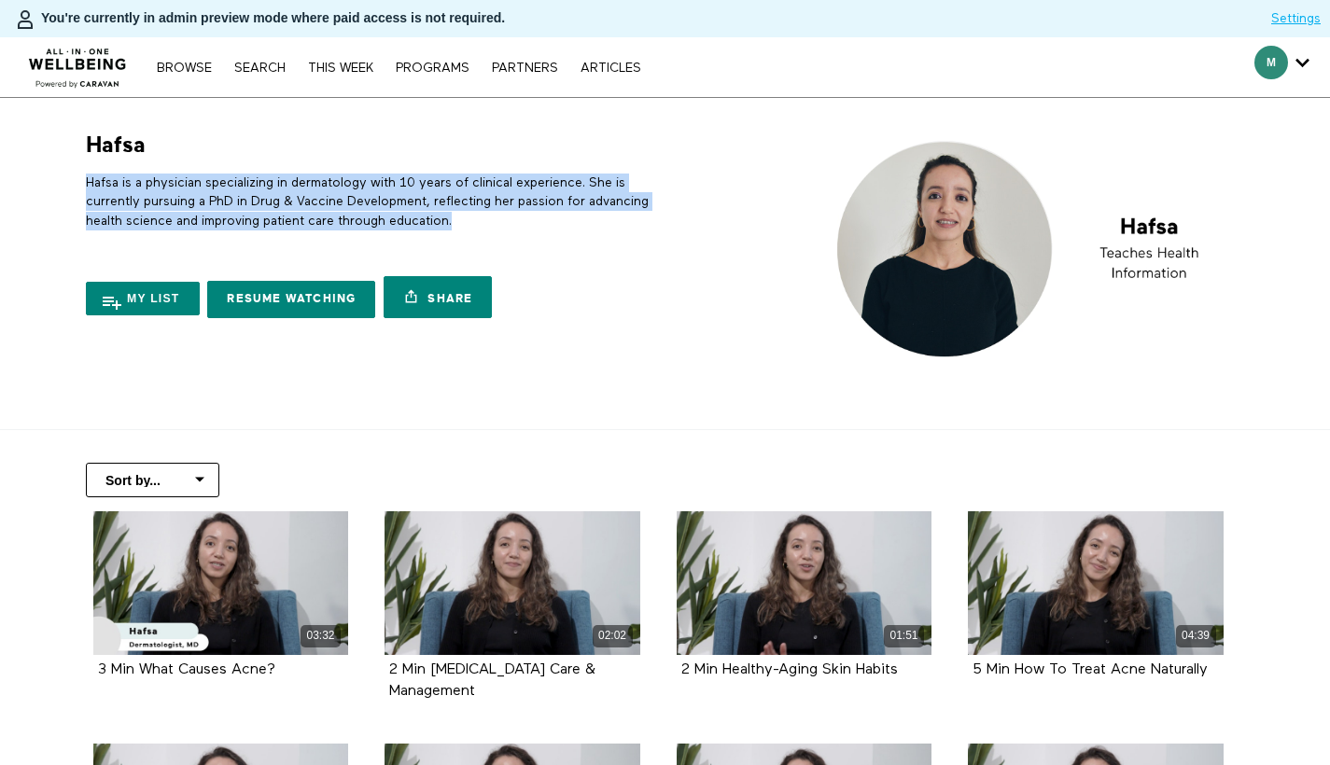
click at [413, 214] on p "Hafsa is a physician specializing in dermatology with 10 years of clinical expe…" at bounding box center [372, 202] width 572 height 57
copy div "Hafsa is a physician specializing in dermatology with 10 years of clinical expe…"
